Goal: Navigation & Orientation: Find specific page/section

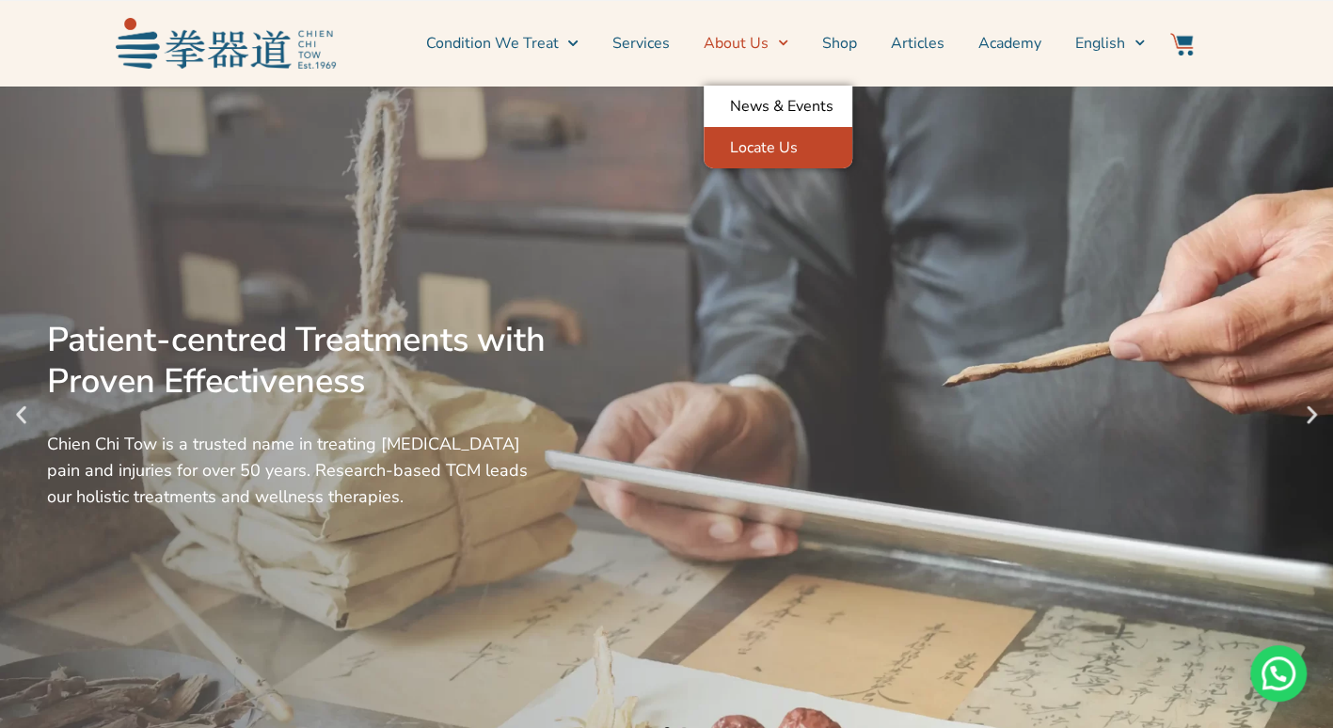
click at [782, 151] on link "Locate Us" at bounding box center [778, 147] width 149 height 41
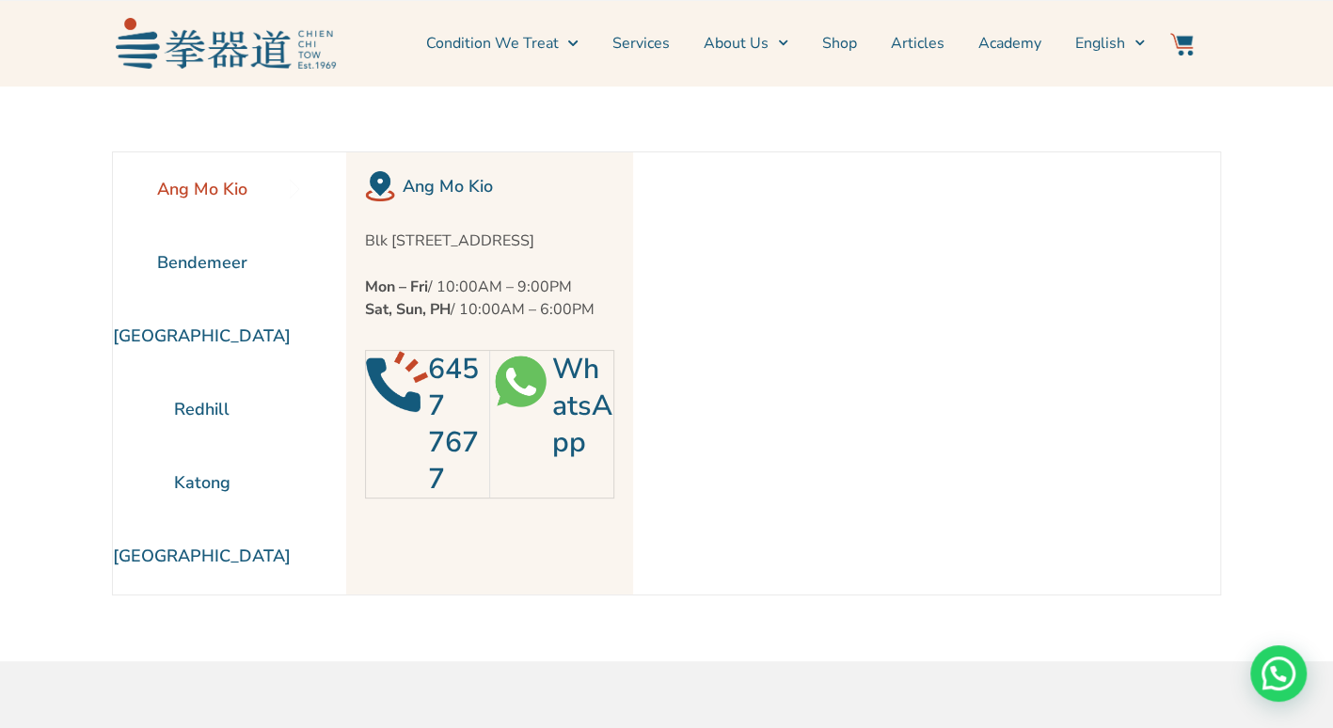
click at [1230, 427] on section "Ang Mo Kio Bendemeer [GEOGRAPHIC_DATA] [GEOGRAPHIC_DATA] [GEOGRAPHIC_DATA]" at bounding box center [666, 374] width 1333 height 576
click at [204, 256] on li "Bendemeer" at bounding box center [202, 262] width 178 height 73
